Goal: Task Accomplishment & Management: Manage account settings

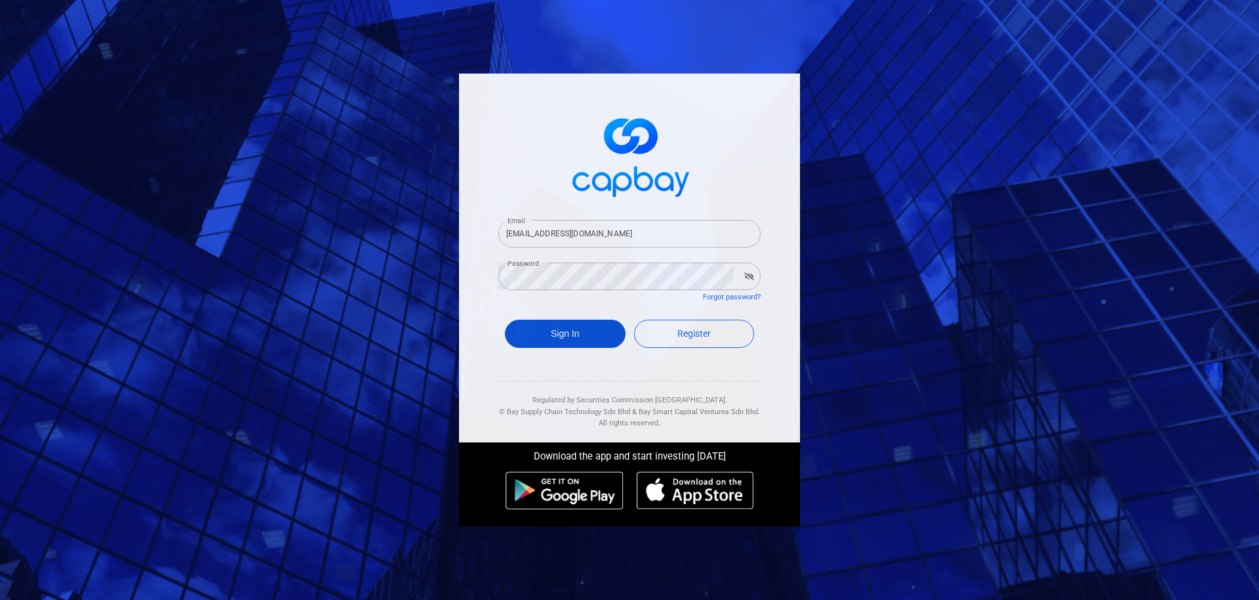
click at [602, 334] on button "Sign In" at bounding box center [565, 333] width 121 height 28
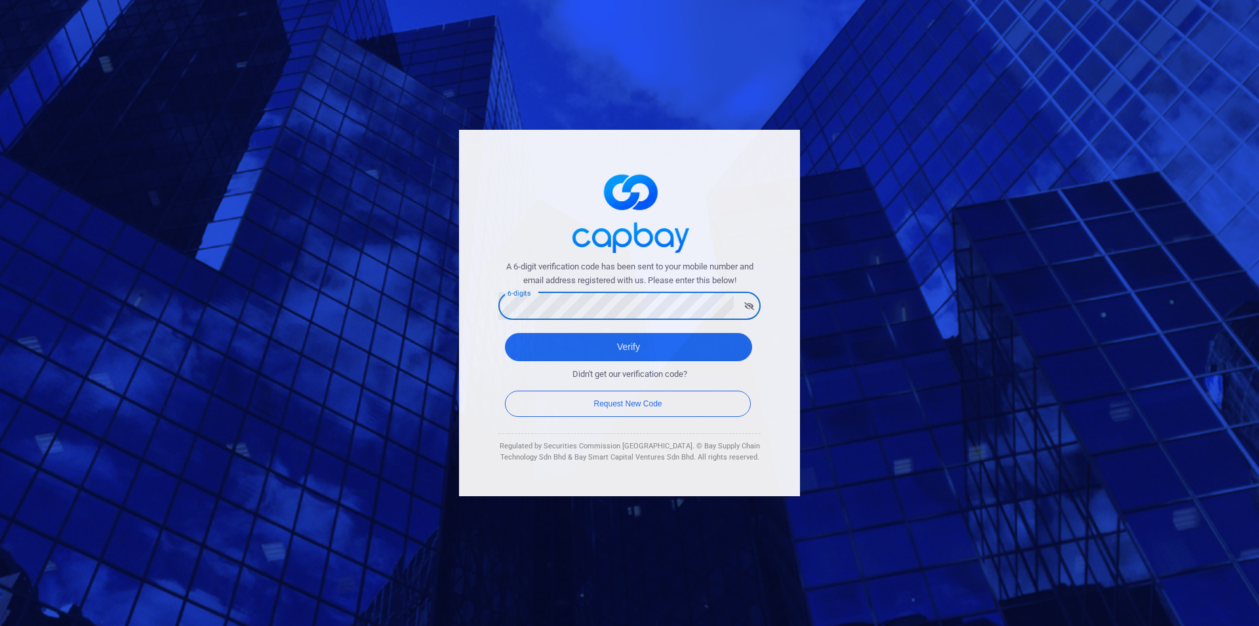
click at [505, 333] on button "Verify" at bounding box center [628, 347] width 247 height 28
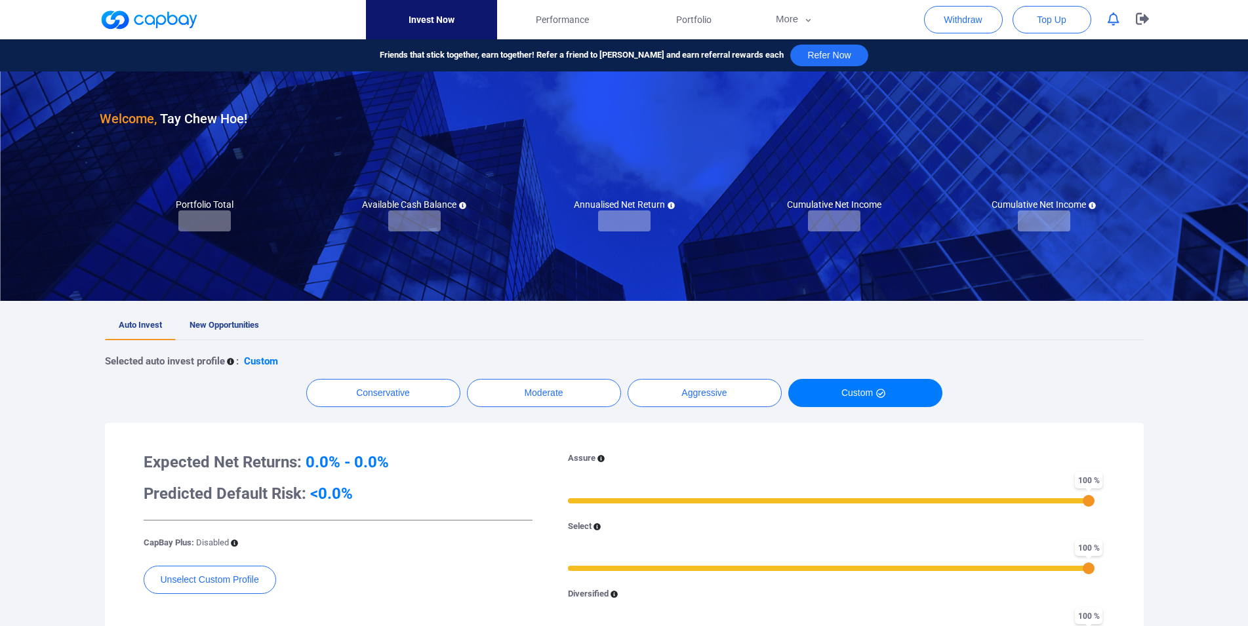
checkbox input "true"
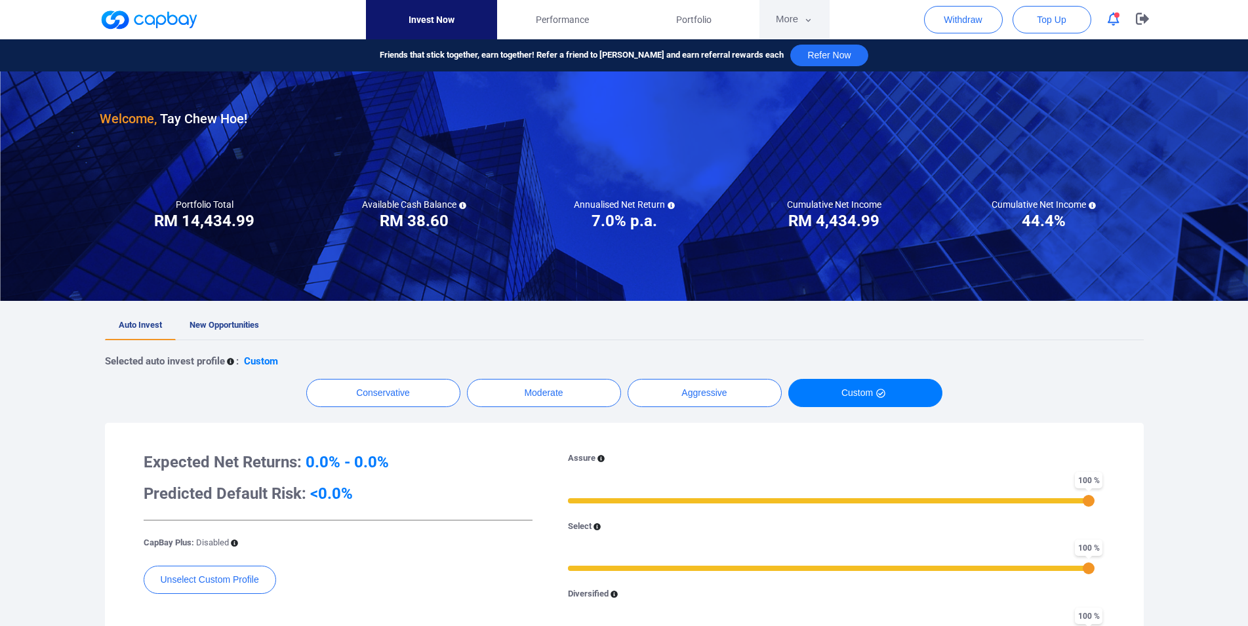
click at [796, 24] on button "More" at bounding box center [795, 19] width 70 height 39
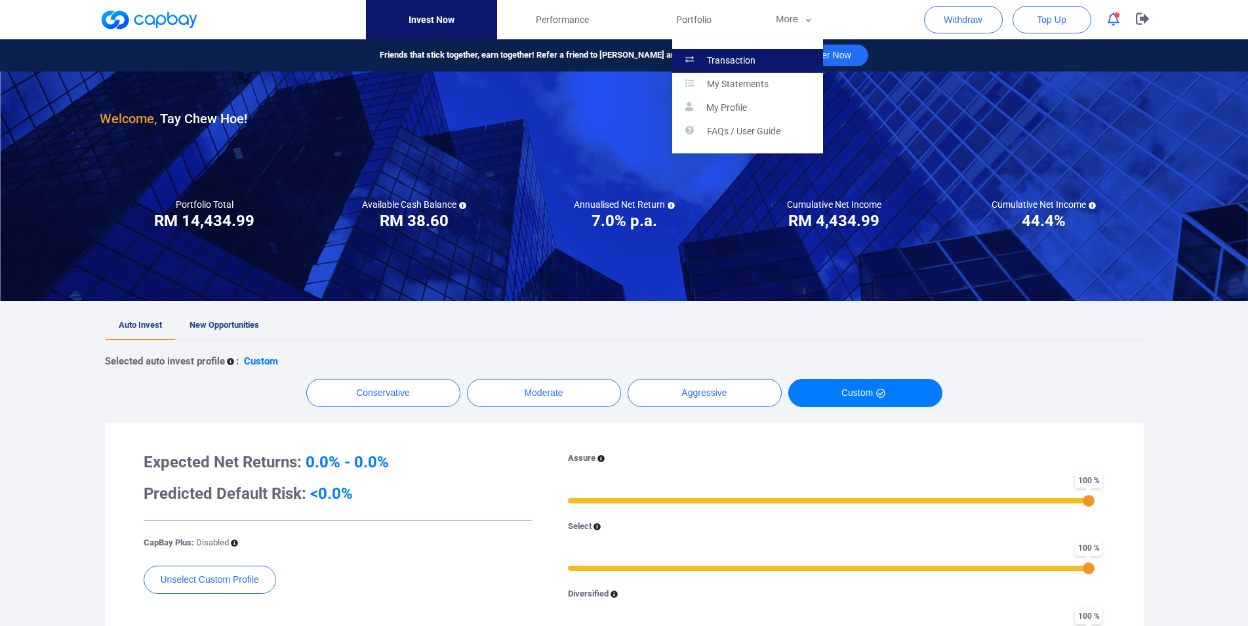
click at [770, 51] on link "Transaction" at bounding box center [747, 61] width 151 height 24
